Goal: Navigation & Orientation: Find specific page/section

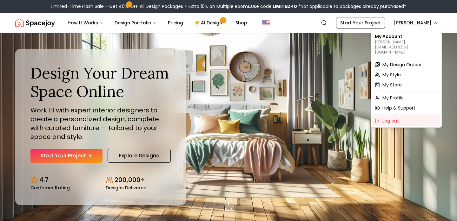
click at [400, 62] on span "My Design Orders" at bounding box center [401, 65] width 39 height 6
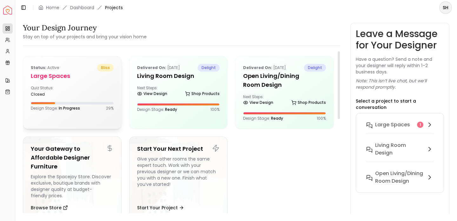
click at [55, 76] on h5 "Large Spaces" at bounding box center [72, 76] width 83 height 9
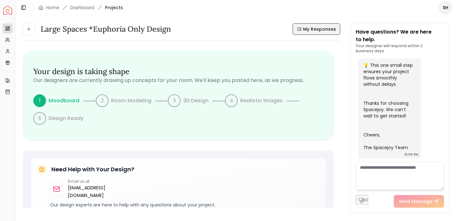
click at [323, 27] on span "My Responses" at bounding box center [319, 29] width 33 height 6
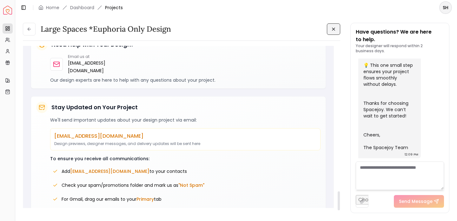
scroll to position [1264, 0]
